Goal: Use online tool/utility: Utilize a website feature to perform a specific function

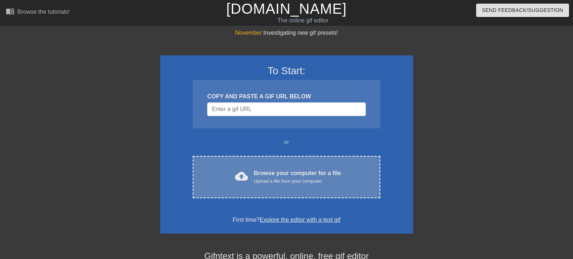
click at [255, 168] on div "cloud_upload Browse your computer for a file Upload a file from your computer C…" at bounding box center [286, 177] width 187 height 42
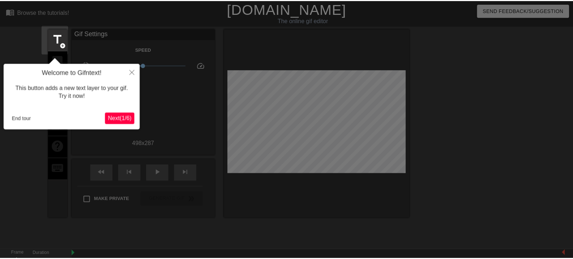
scroll to position [18, 0]
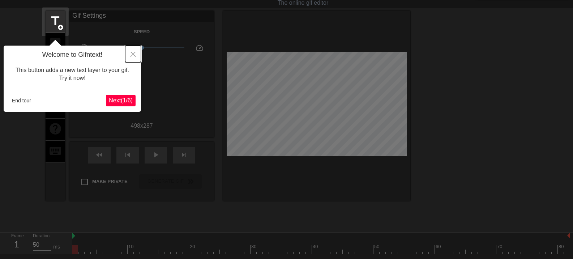
click at [133, 56] on icon "Close" at bounding box center [132, 54] width 5 height 5
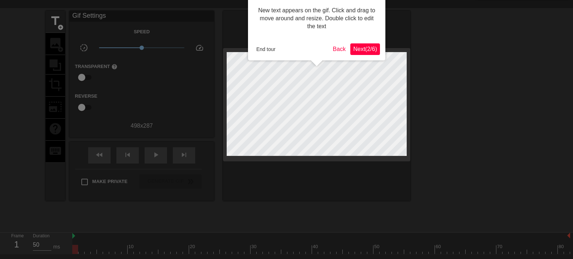
scroll to position [0, 0]
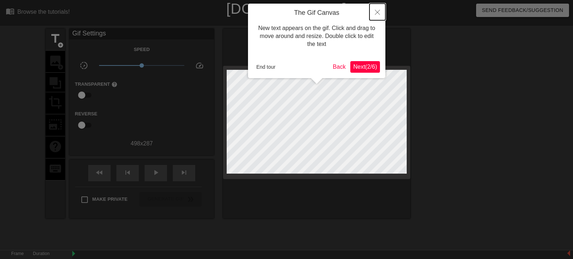
click at [378, 13] on icon "Close" at bounding box center [377, 12] width 5 height 5
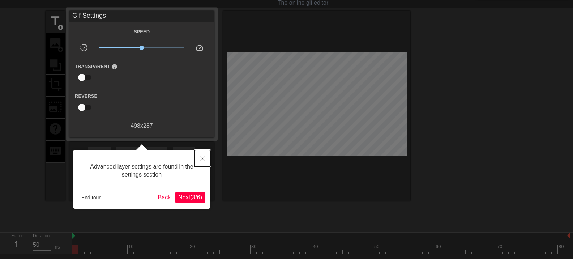
click at [202, 159] on icon "Close" at bounding box center [202, 158] width 5 height 5
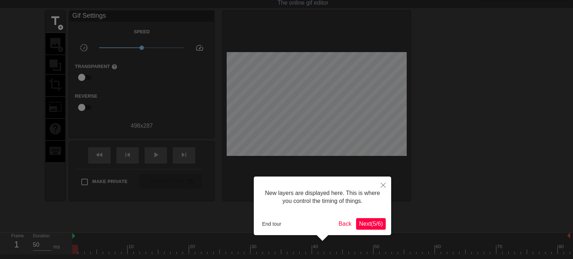
scroll to position [6, 0]
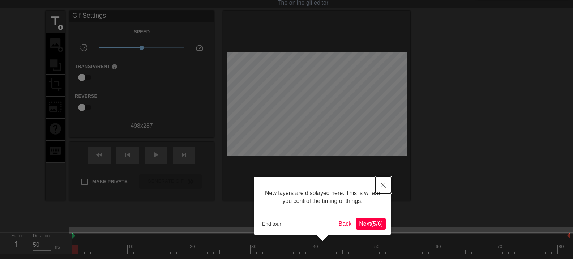
click at [383, 185] on icon "Close" at bounding box center [382, 184] width 5 height 5
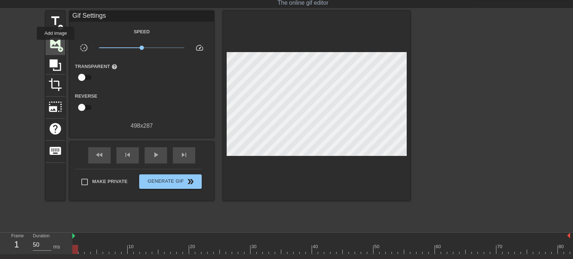
click at [56, 45] on span "image" at bounding box center [55, 43] width 14 height 14
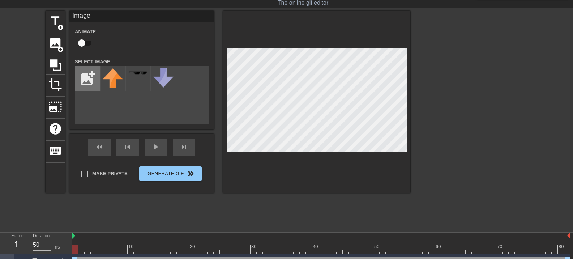
click at [87, 79] on input "file" at bounding box center [87, 78] width 25 height 25
type input "C:\fakepath\Asset 1.png"
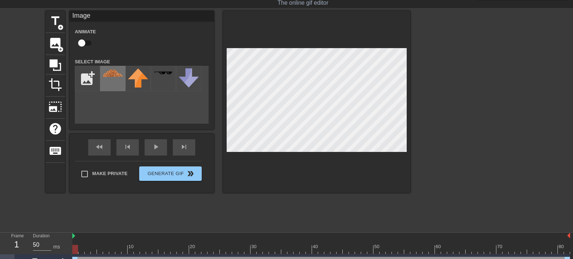
click at [118, 77] on div at bounding box center [112, 78] width 25 height 25
click at [120, 77] on img at bounding box center [113, 73] width 20 height 8
click at [94, 82] on input "file" at bounding box center [87, 78] width 25 height 25
click at [117, 73] on img at bounding box center [113, 73] width 20 height 8
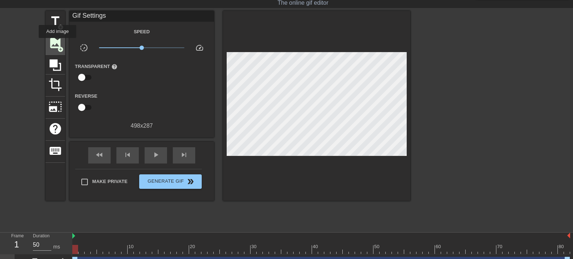
click at [57, 43] on span "image" at bounding box center [55, 43] width 14 height 14
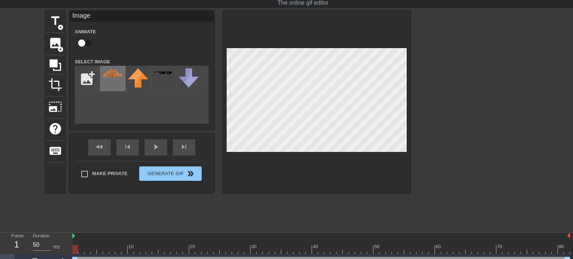
click at [112, 76] on img at bounding box center [113, 73] width 20 height 8
click at [57, 44] on span "image" at bounding box center [55, 43] width 14 height 14
click at [436, 212] on div "title add_circle image add_circle crop photo_size_select_large help keyboard Im…" at bounding box center [286, 119] width 573 height 217
click at [117, 73] on img at bounding box center [113, 73] width 20 height 8
click at [112, 79] on div at bounding box center [112, 78] width 25 height 25
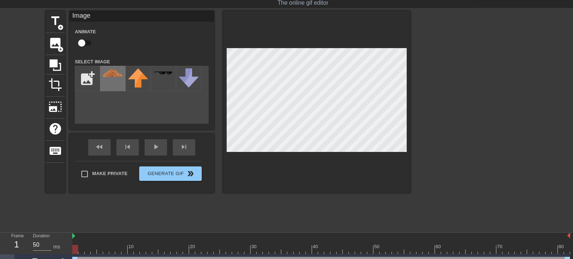
click at [119, 81] on div at bounding box center [112, 78] width 25 height 25
click at [59, 44] on span "image" at bounding box center [55, 43] width 14 height 14
click at [483, 179] on div "title add_circle image add_circle crop photo_size_select_large help keyboard Im…" at bounding box center [286, 119] width 573 height 217
click at [112, 70] on img at bounding box center [113, 73] width 20 height 8
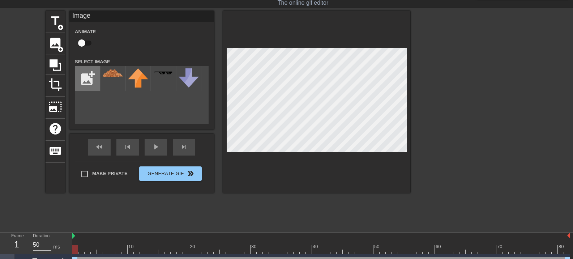
click at [90, 82] on input "file" at bounding box center [87, 78] width 25 height 25
type input "C:\fakepath\Asset 1.png"
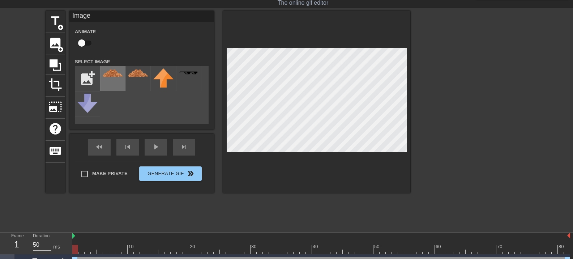
click at [120, 76] on img at bounding box center [113, 73] width 20 height 8
click at [142, 83] on div at bounding box center [137, 78] width 25 height 25
click at [117, 78] on div at bounding box center [112, 78] width 25 height 25
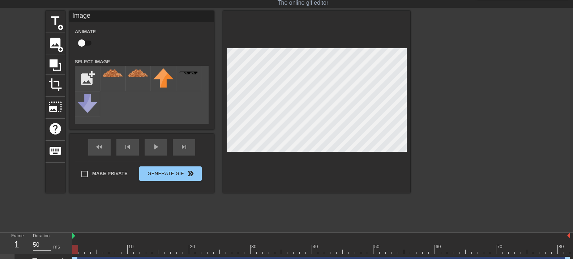
click at [426, 110] on div at bounding box center [473, 119] width 108 height 217
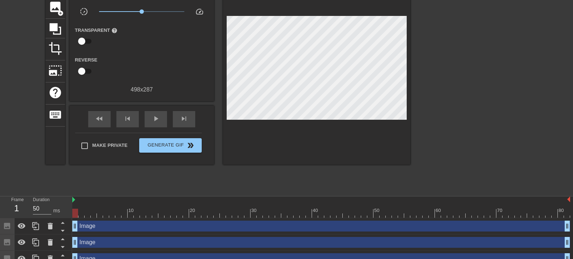
scroll to position [79, 0]
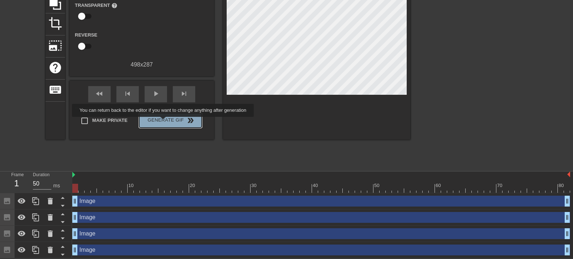
click at [164, 122] on span "Generate Gif double_arrow" at bounding box center [170, 120] width 57 height 9
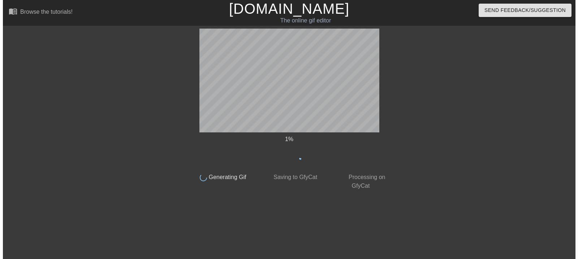
scroll to position [0, 0]
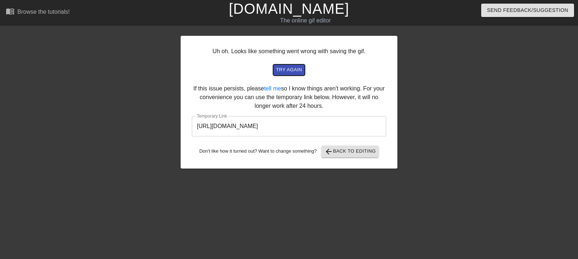
click at [283, 70] on span "try again" at bounding box center [289, 70] width 26 height 8
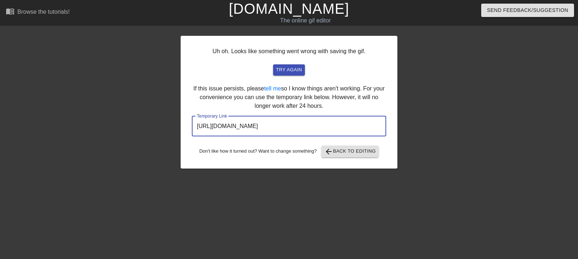
click at [276, 128] on input "[URL][DOMAIN_NAME]" at bounding box center [289, 126] width 194 height 20
